Goal: Entertainment & Leisure: Consume media (video, audio)

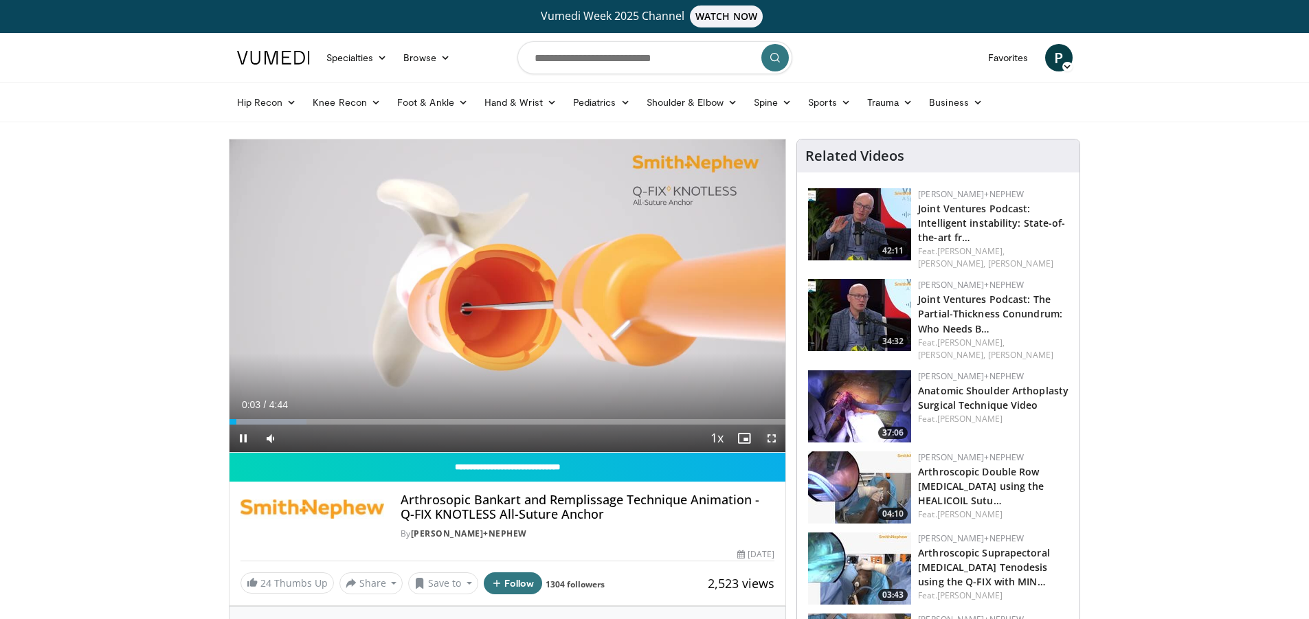
click at [773, 438] on span "Video Player" at bounding box center [771, 438] width 27 height 27
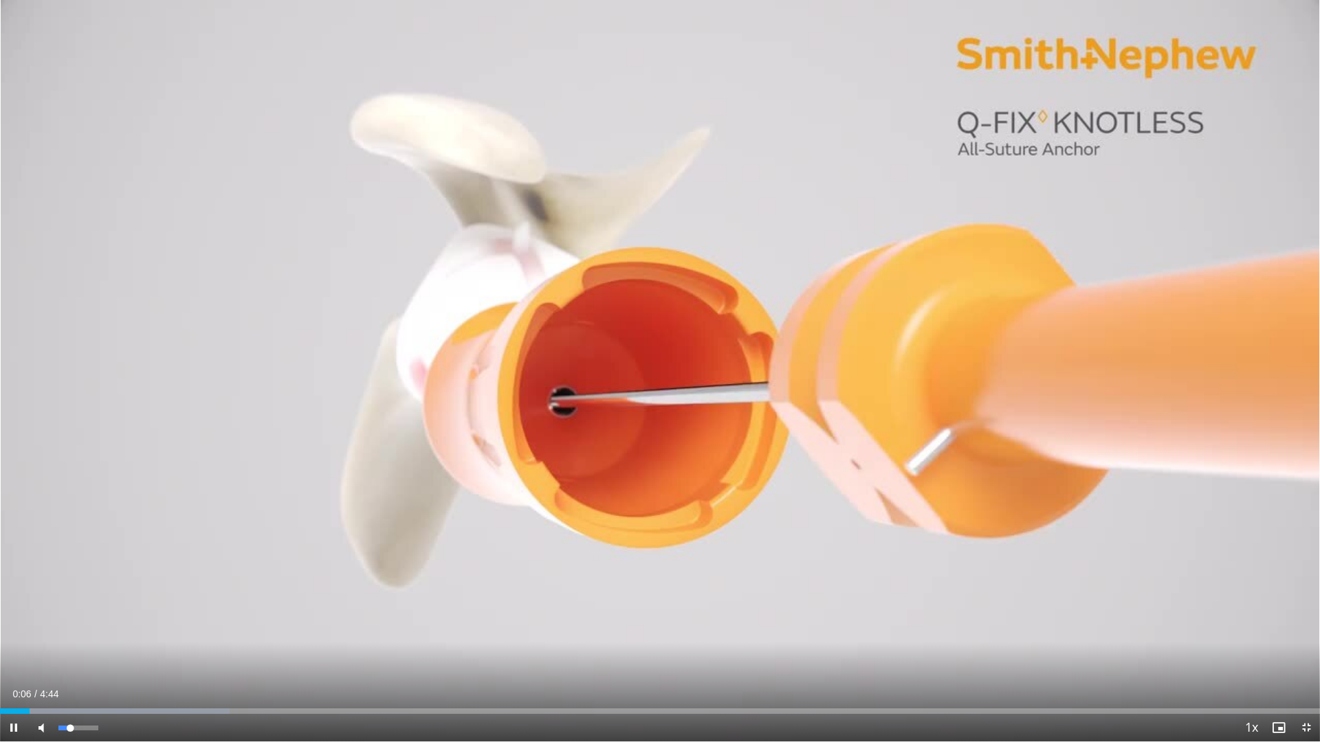
drag, startPoint x: 80, startPoint y: 731, endPoint x: 52, endPoint y: 719, distance: 31.1
click at [69, 619] on div "Volume Level" at bounding box center [64, 728] width 12 height 5
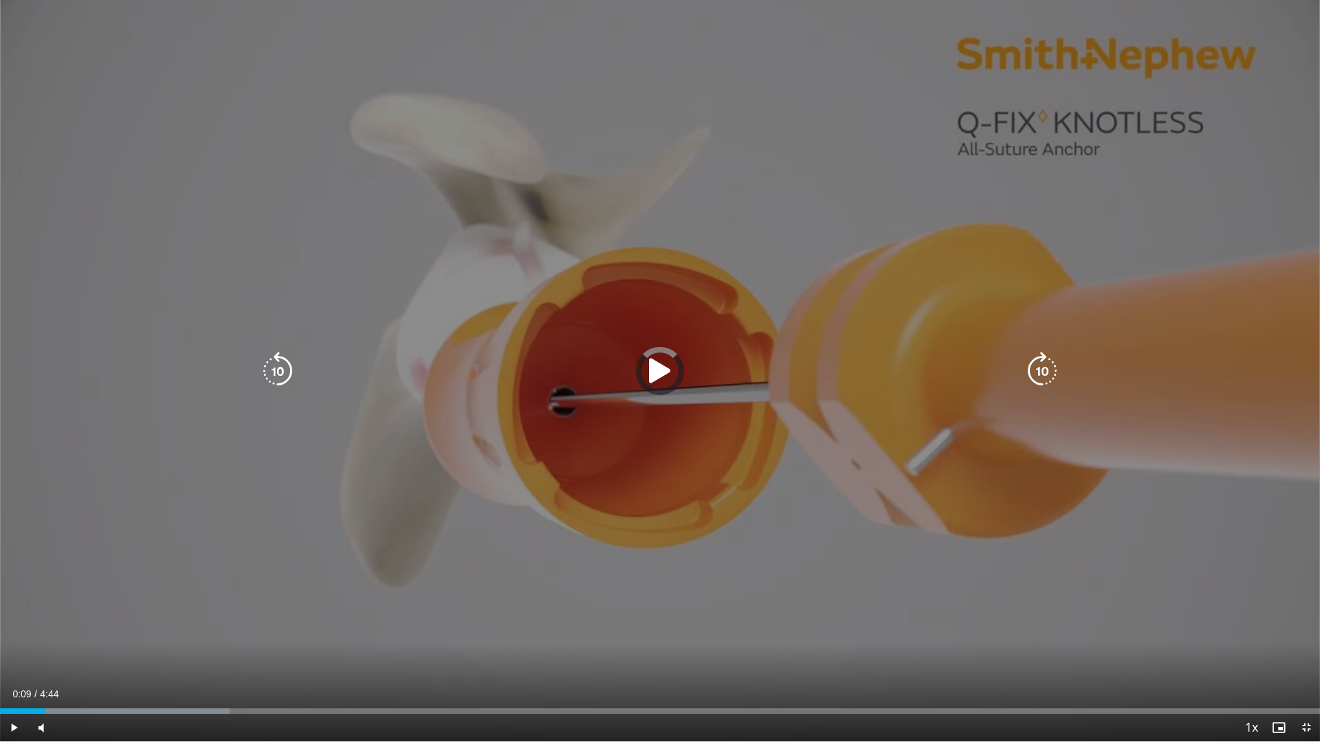
click at [0, 0] on div "Progress Bar" at bounding box center [0, 0] width 0 height 0
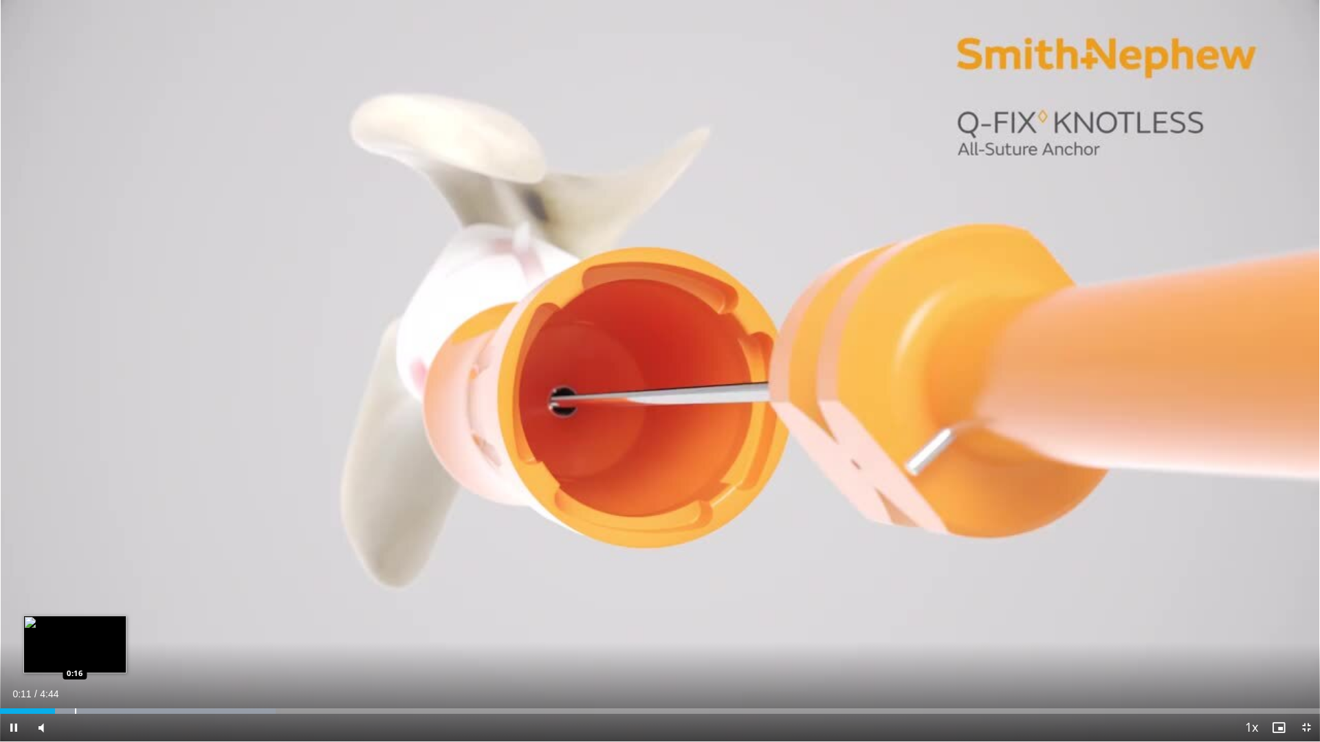
click at [75, 619] on div "Progress Bar" at bounding box center [75, 711] width 1 height 5
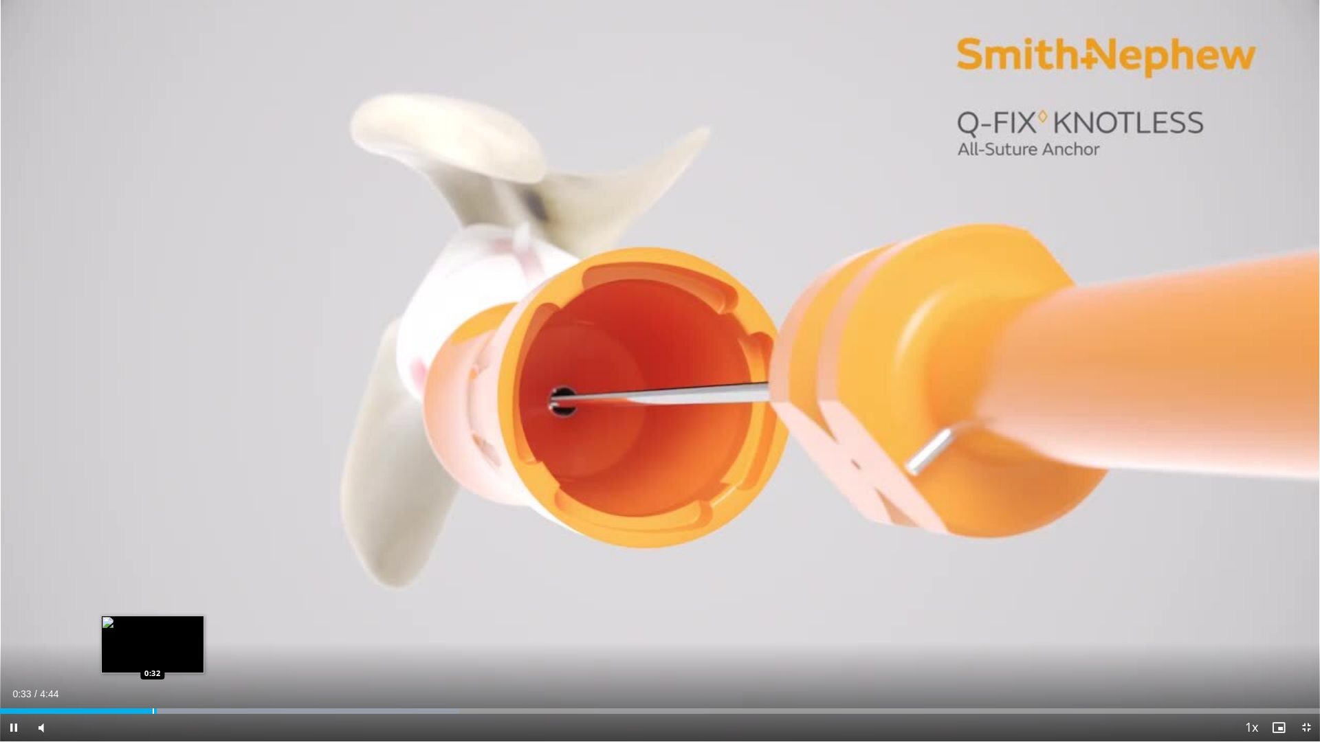
click at [153, 619] on div "Progress Bar" at bounding box center [153, 711] width 1 height 5
click at [168, 619] on div "Loaded : 34.81% 0:33 0:35" at bounding box center [660, 711] width 1320 height 5
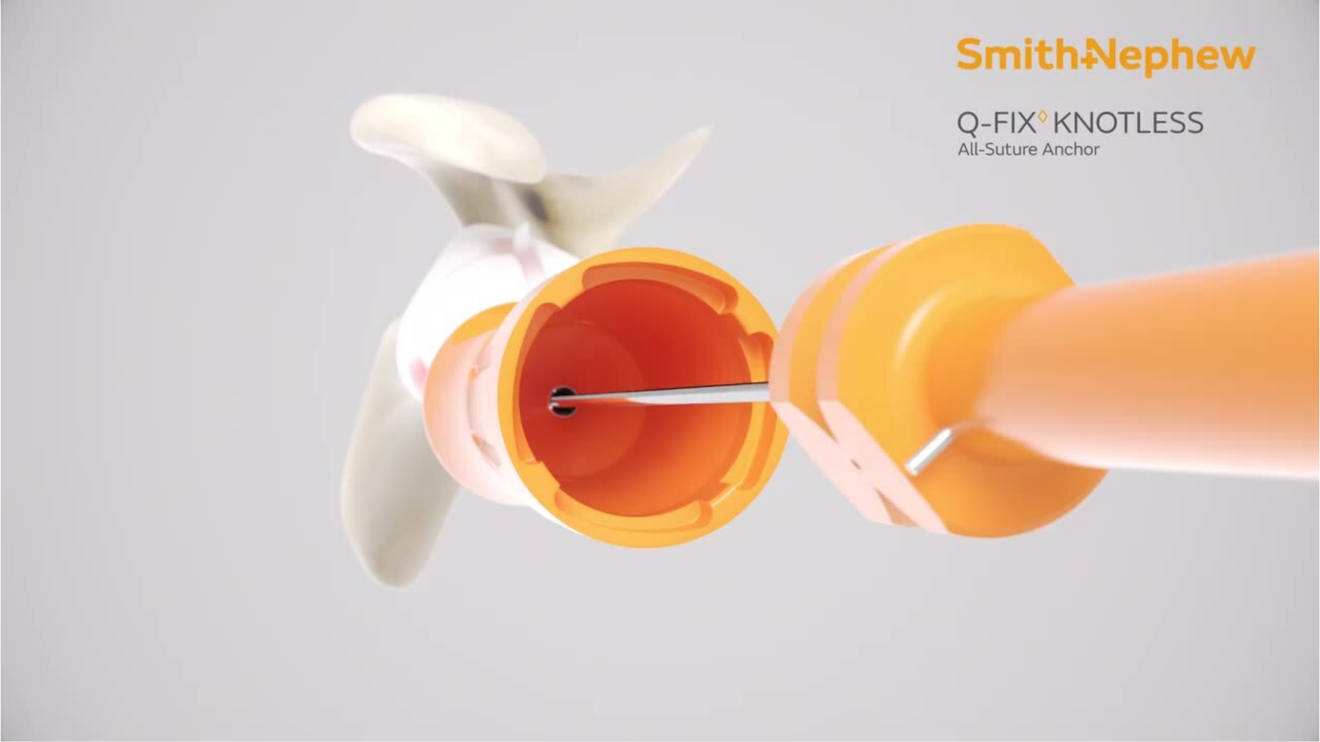
click at [194, 619] on div "Loaded : 34.81% 0:37 0:41" at bounding box center [660, 738] width 1320 height 5
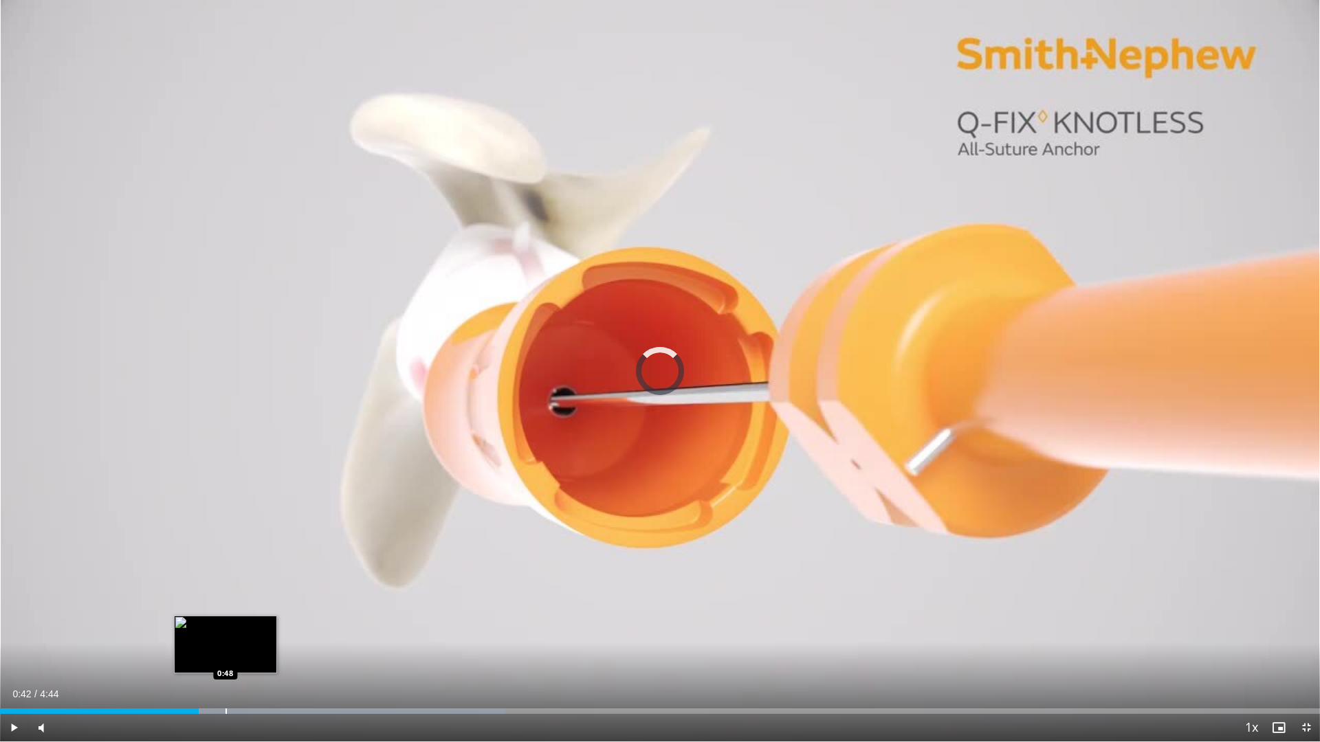
click at [225, 619] on div "Progress Bar" at bounding box center [225, 711] width 1 height 5
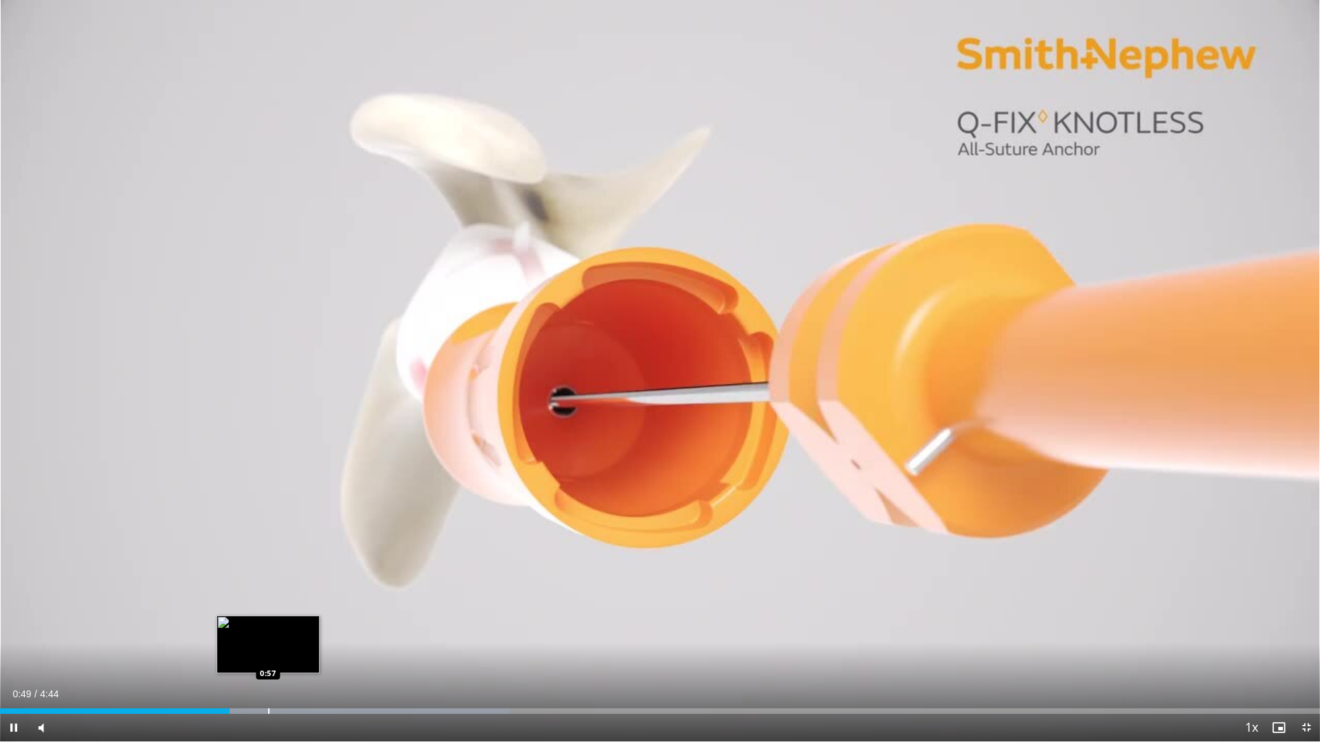
click at [269, 619] on div "Progress Bar" at bounding box center [268, 711] width 1 height 5
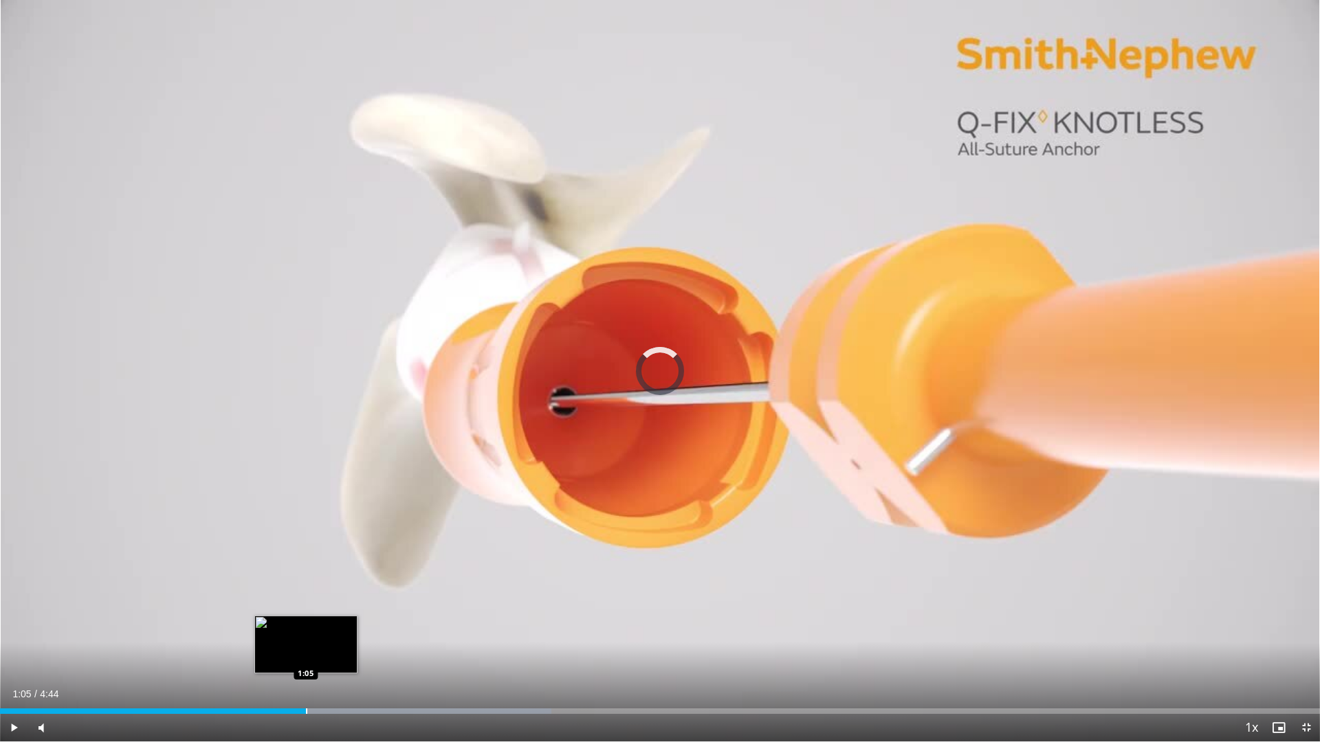
click at [306, 619] on div "Progress Bar" at bounding box center [306, 711] width 1 height 5
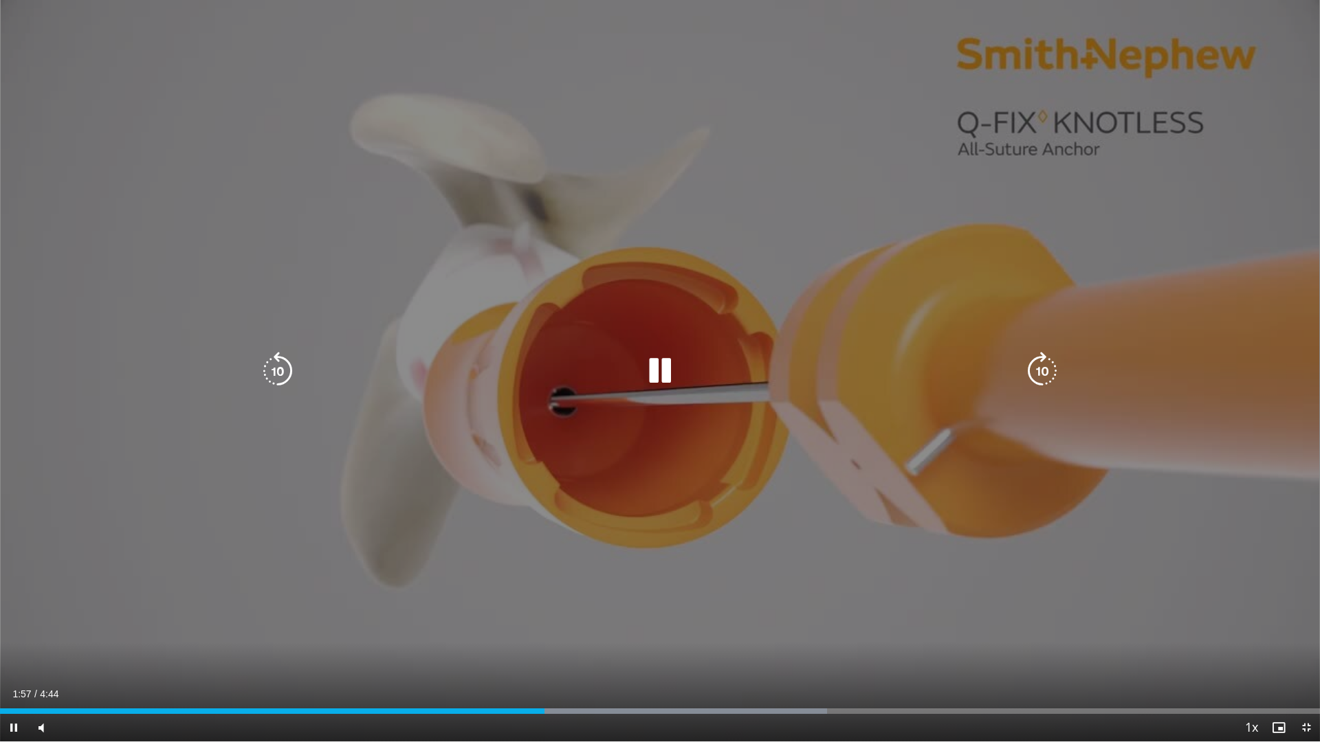
click at [582, 619] on div "Current Time 1:57 / Duration 4:44 Pause Skip Backward Skip Forward Mute 12% Loa…" at bounding box center [660, 727] width 1320 height 27
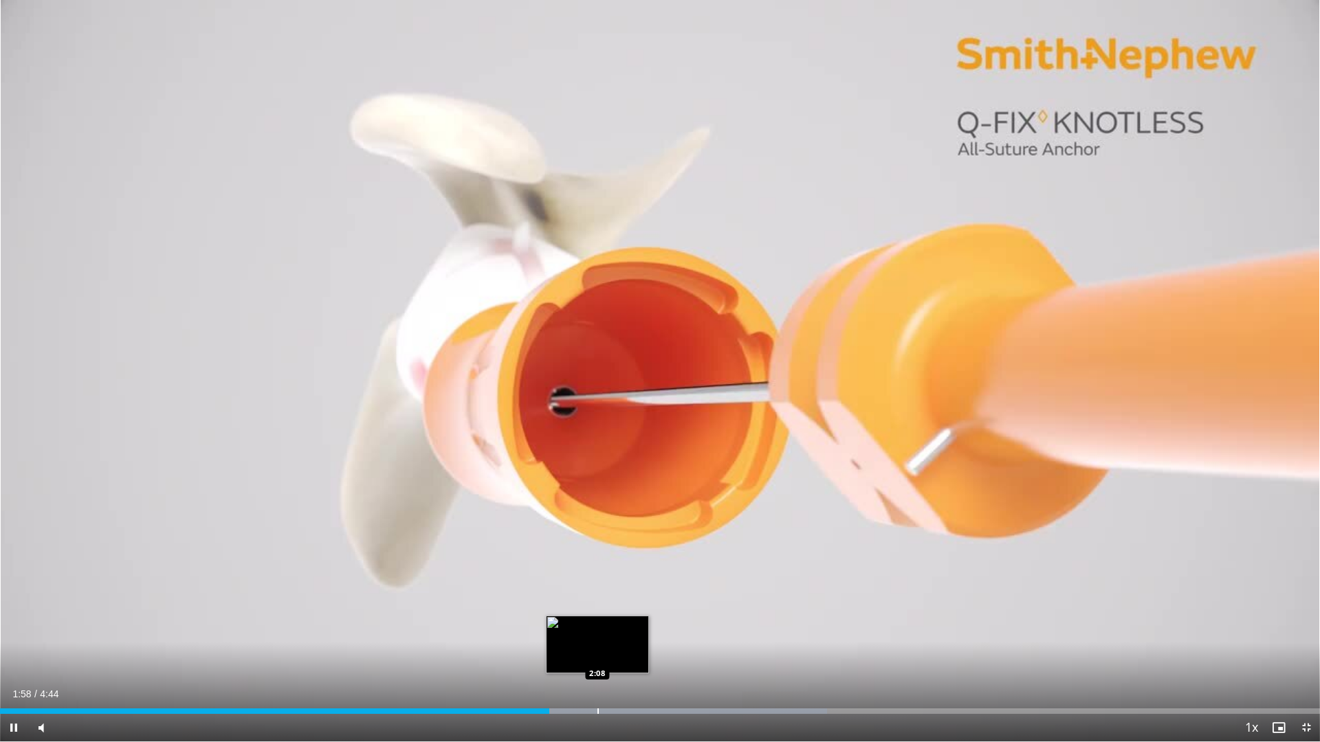
click at [599, 619] on div "Progress Bar" at bounding box center [597, 711] width 1 height 5
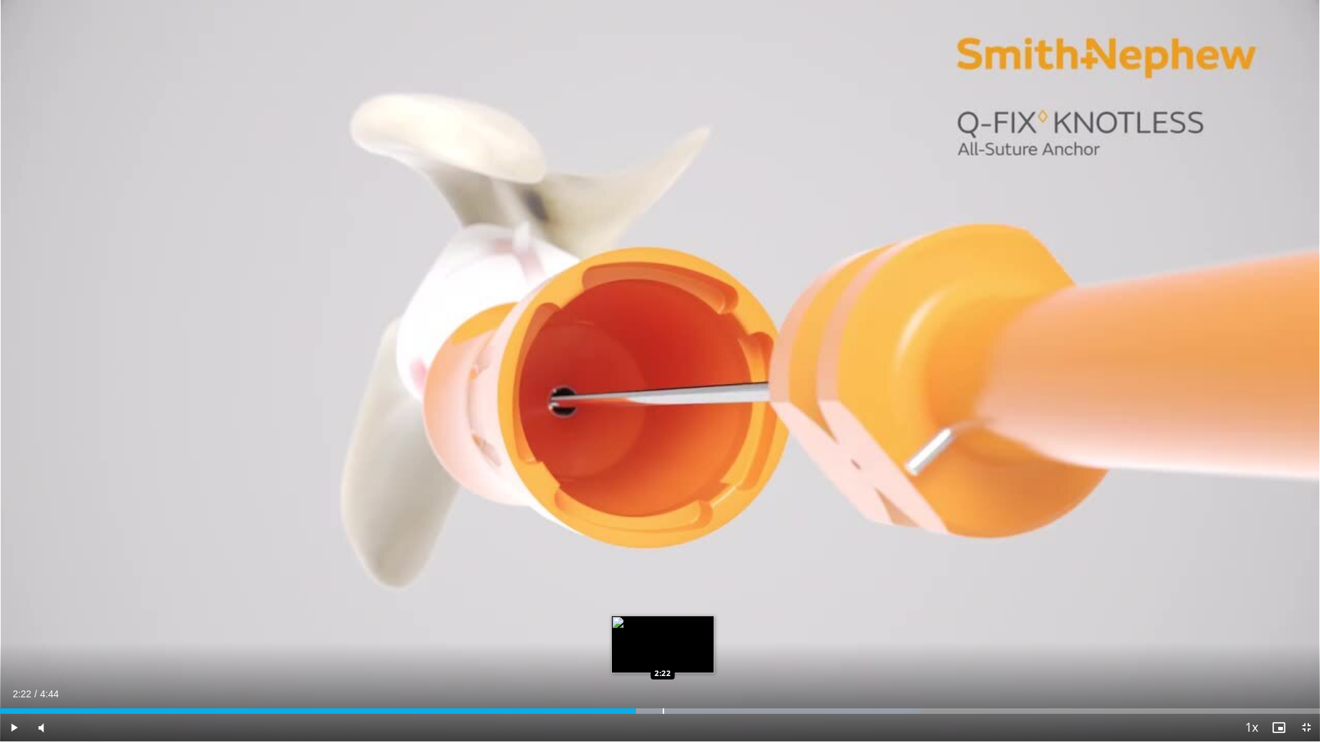
drag, startPoint x: 663, startPoint y: 711, endPoint x: 676, endPoint y: 707, distance: 14.4
click at [663, 619] on div "Progress Bar" at bounding box center [663, 711] width 1 height 5
click at [702, 619] on div "Loaded : 73.13% 2:25 2:31" at bounding box center [660, 711] width 1320 height 5
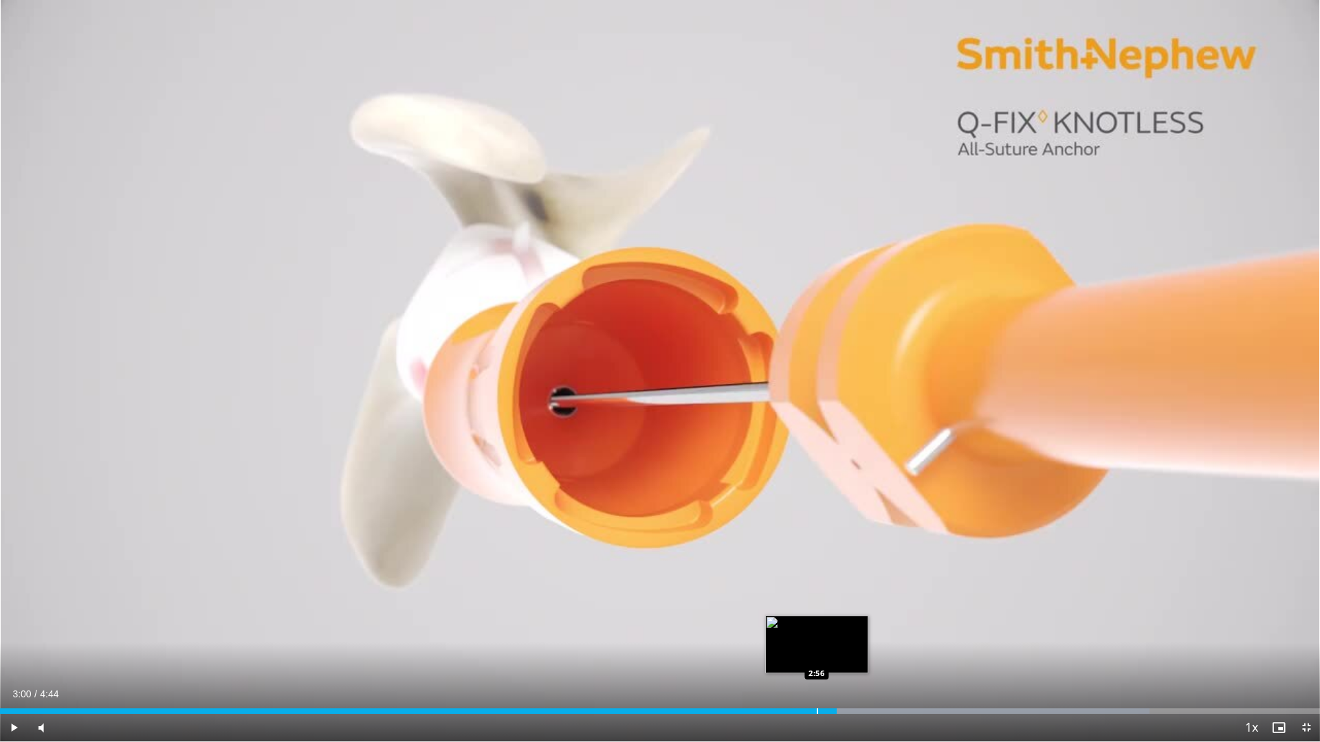
click at [816, 619] on div "Loaded : 87.06% 3:00 2:56" at bounding box center [660, 711] width 1320 height 5
click at [825, 619] on div "Progress Bar" at bounding box center [824, 711] width 1 height 5
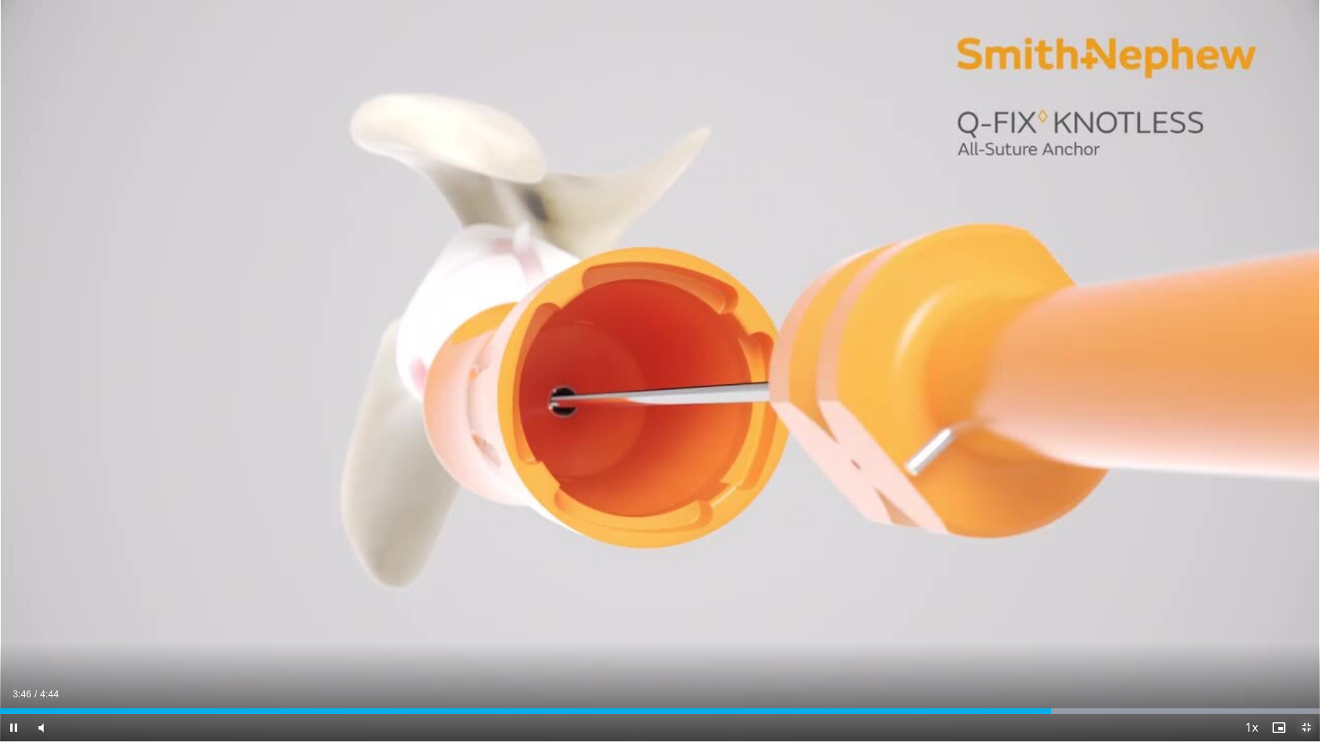
click at [1306, 619] on span "Video Player" at bounding box center [1305, 727] width 27 height 27
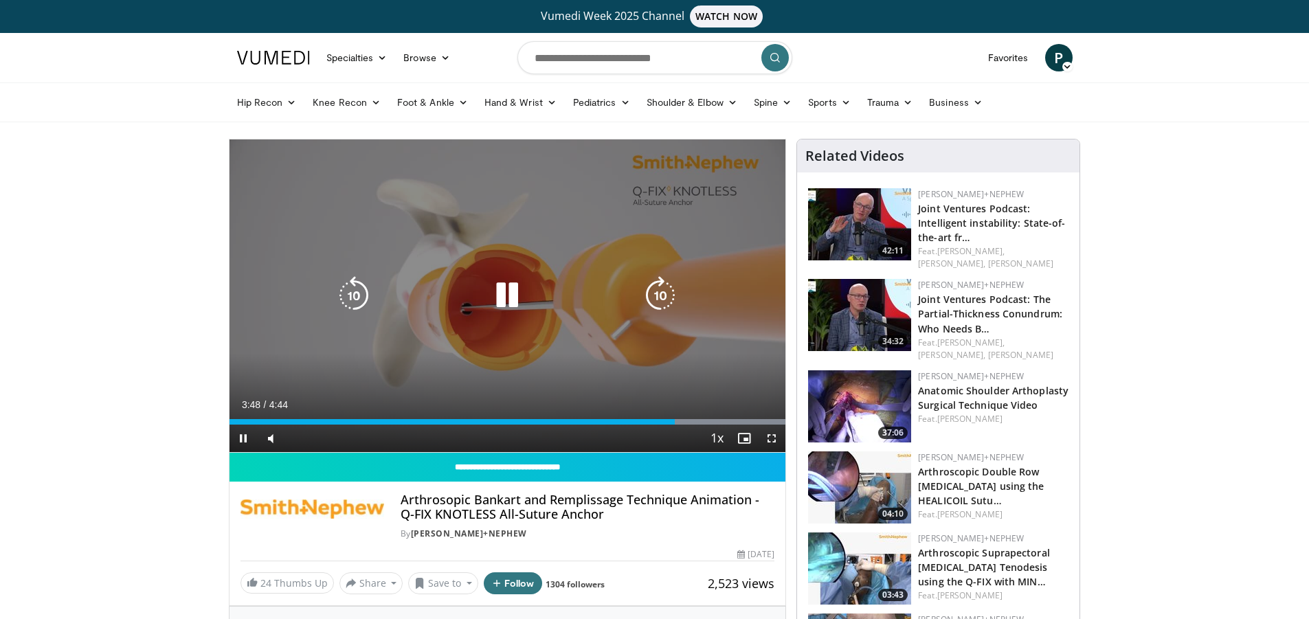
click at [731, 390] on div "10 seconds Tap to unmute" at bounding box center [508, 296] width 557 height 313
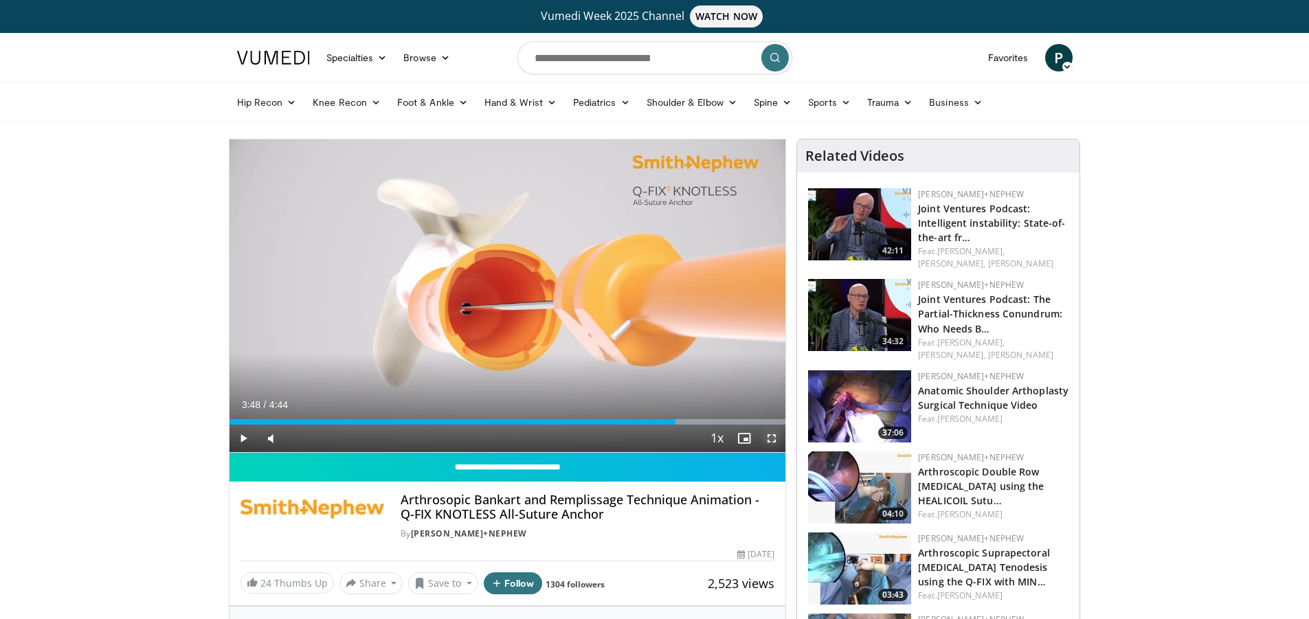
click at [772, 438] on span "Video Player" at bounding box center [771, 438] width 27 height 27
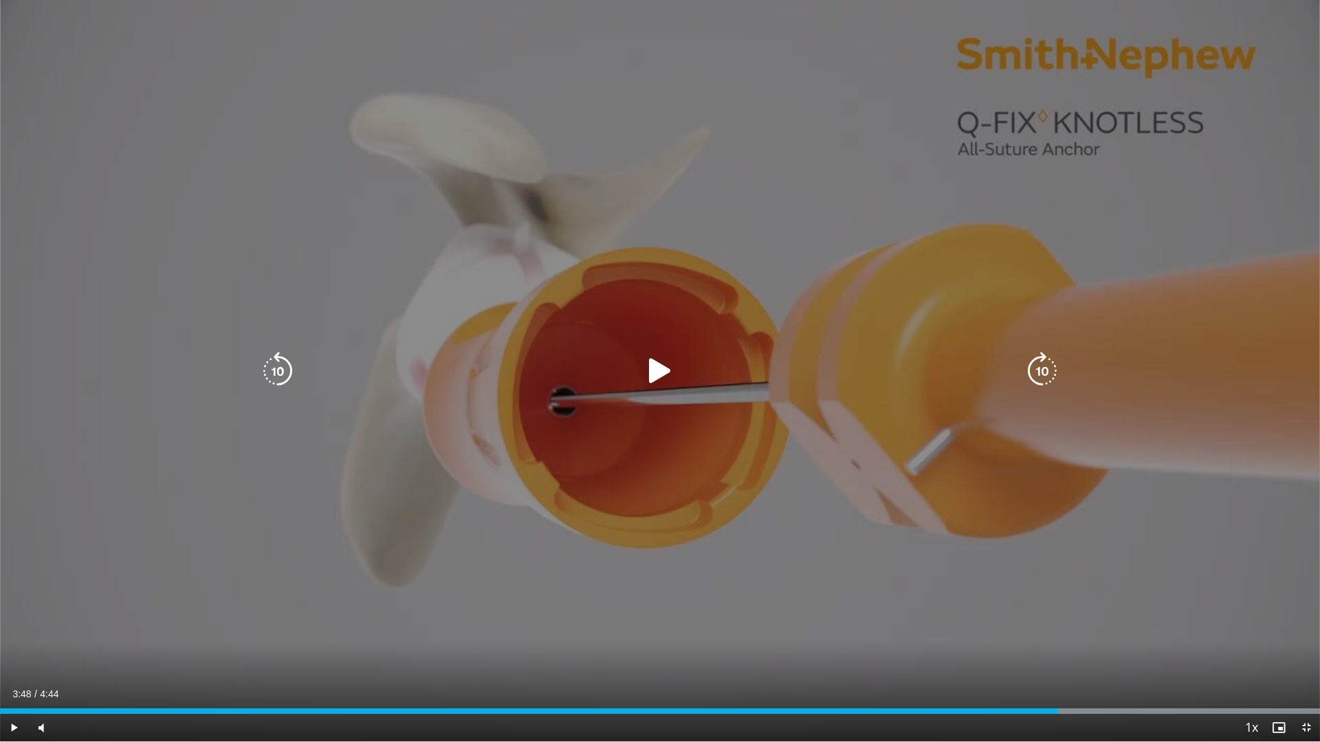
click at [1205, 552] on div "10 seconds Tap to unmute" at bounding box center [660, 371] width 1320 height 742
